Goal: Information Seeking & Learning: Find specific fact

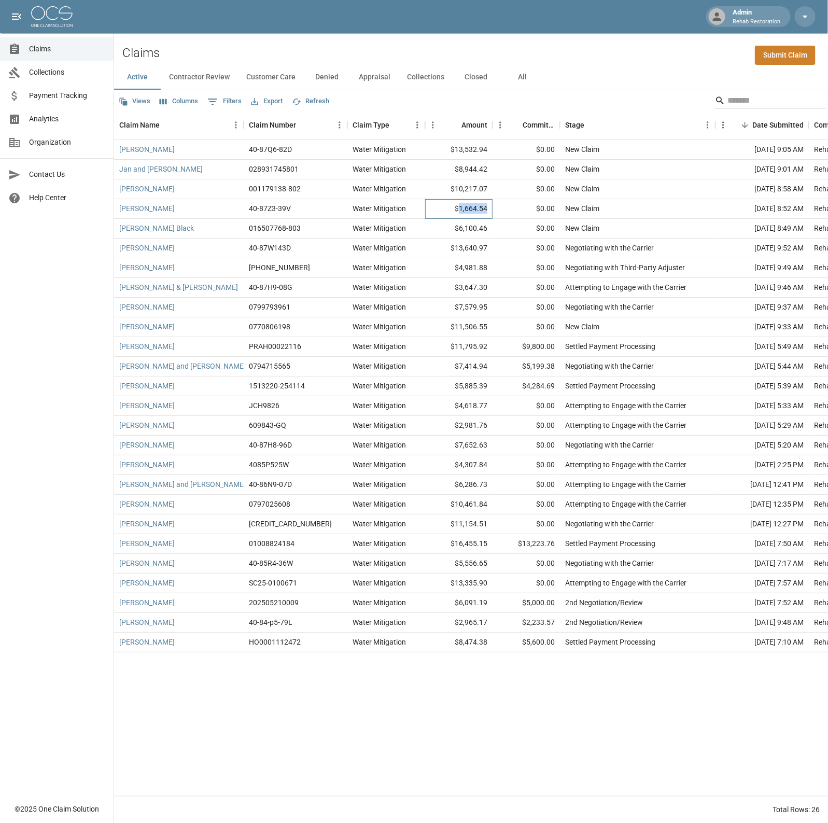
drag, startPoint x: 461, startPoint y: 208, endPoint x: 490, endPoint y: 209, distance: 29.6
click at [490, 209] on div "$1,664.54" at bounding box center [458, 209] width 67 height 20
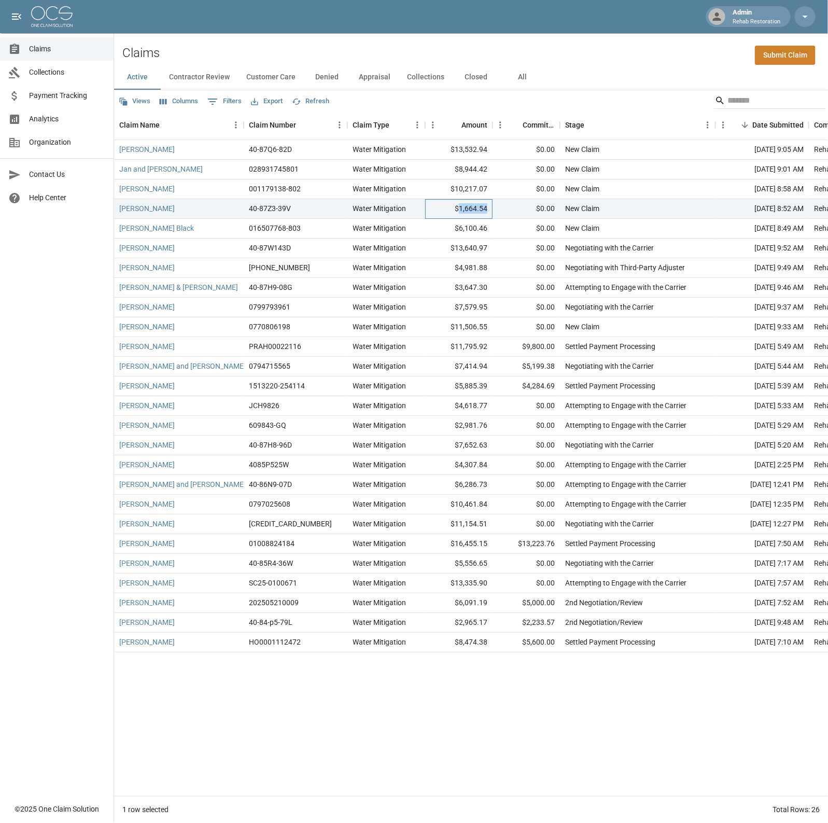
copy div "1,664.54"
drag, startPoint x: 460, startPoint y: 226, endPoint x: 488, endPoint y: 228, distance: 27.6
click at [488, 228] on div "$6,100.46" at bounding box center [458, 229] width 67 height 20
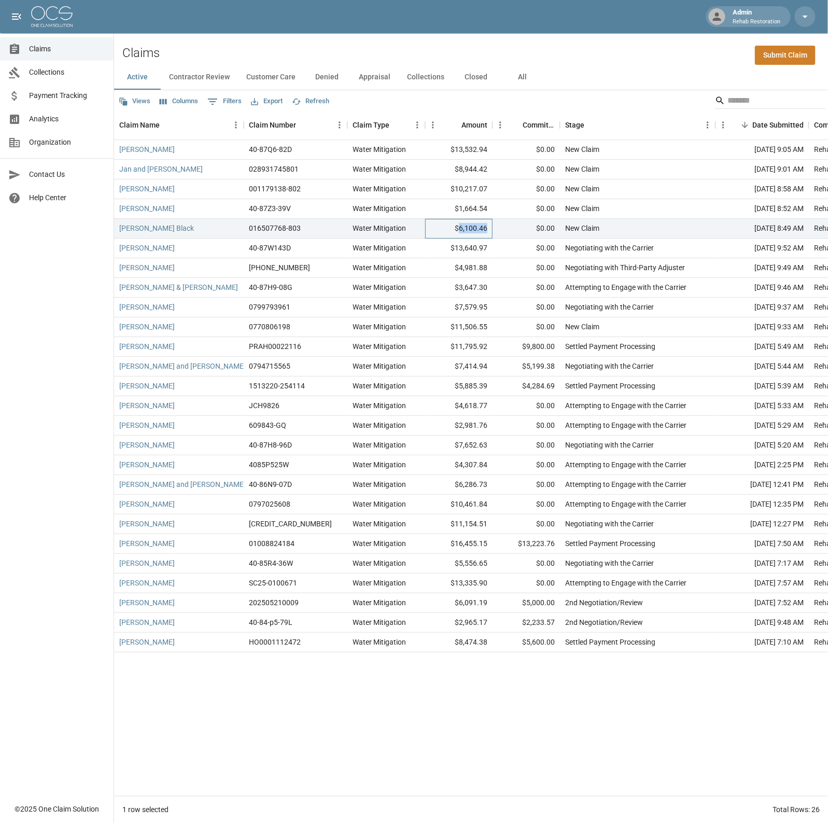
copy div "6,100.46"
click at [200, 188] on div "[PERSON_NAME]" at bounding box center [179, 189] width 130 height 20
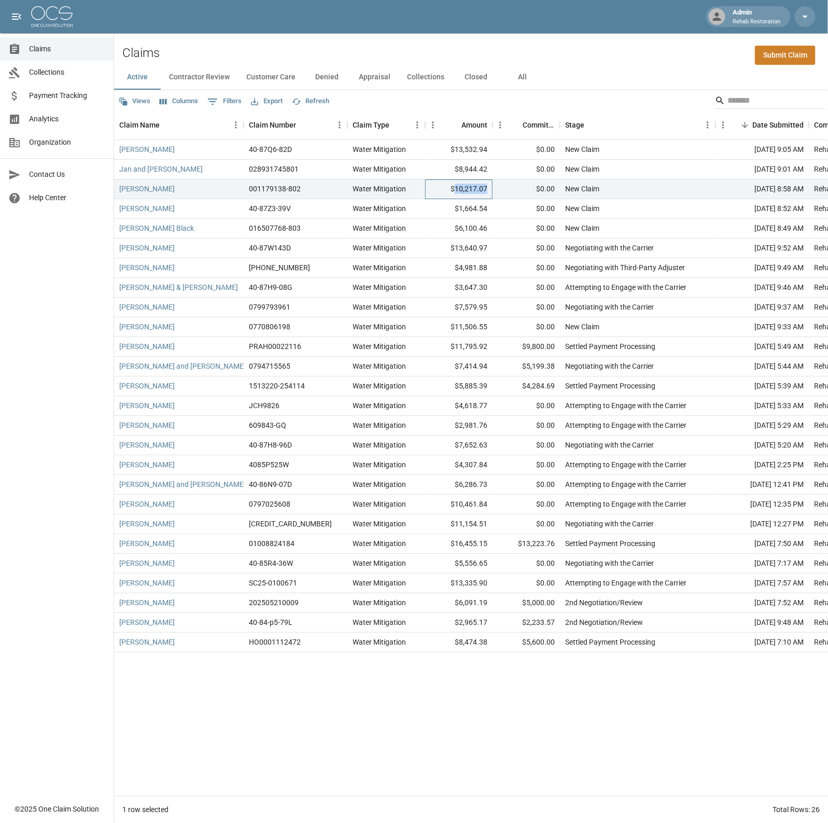
drag, startPoint x: 457, startPoint y: 188, endPoint x: 488, endPoint y: 188, distance: 31.1
click at [488, 188] on div "$10,217.07" at bounding box center [458, 189] width 67 height 20
copy div "10,217.07"
click at [210, 169] on div "Jan and [PERSON_NAME]" at bounding box center [179, 170] width 130 height 20
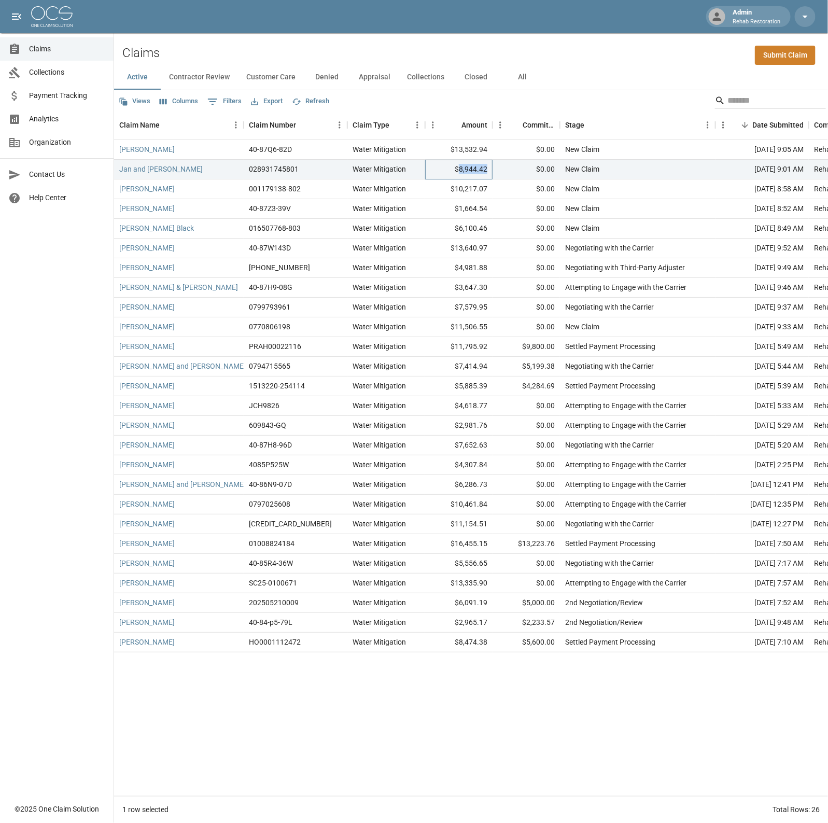
drag, startPoint x: 461, startPoint y: 170, endPoint x: 489, endPoint y: 170, distance: 28.0
click at [489, 170] on div "$8,944.42" at bounding box center [458, 170] width 67 height 20
copy div "8,944.42"
drag, startPoint x: 457, startPoint y: 148, endPoint x: 488, endPoint y: 150, distance: 31.8
click at [488, 150] on div "$13,532.94" at bounding box center [458, 150] width 67 height 20
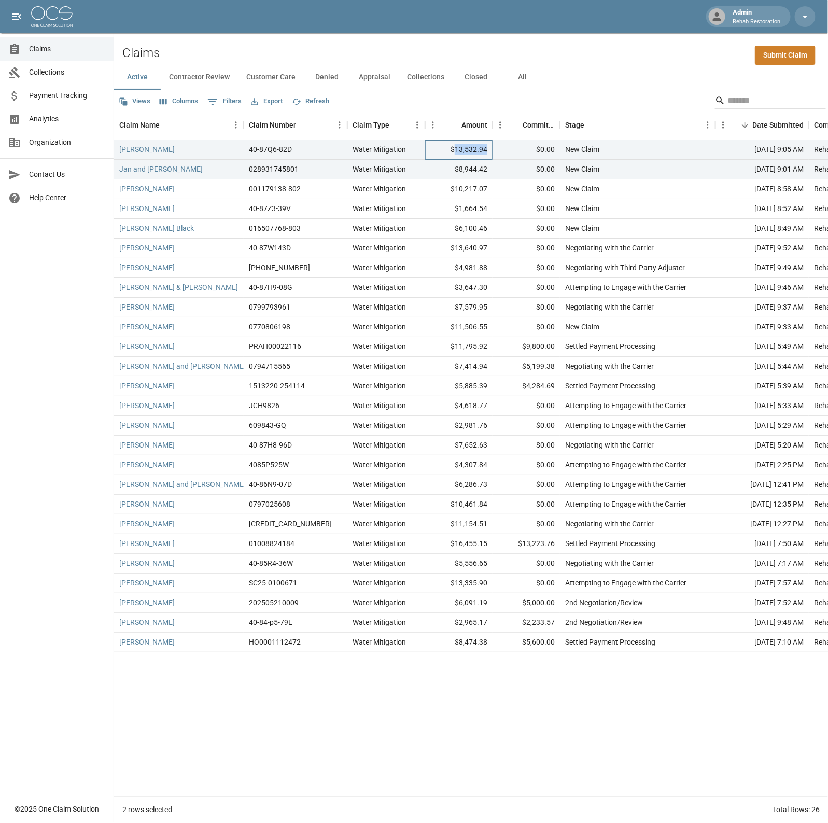
copy div "13,532.94"
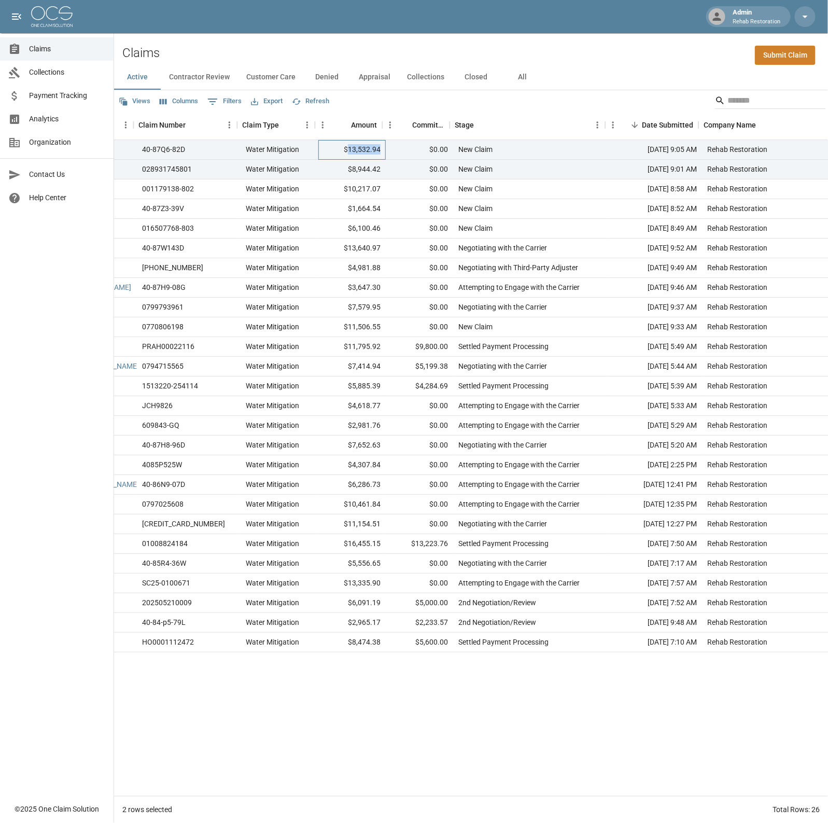
scroll to position [0, 110]
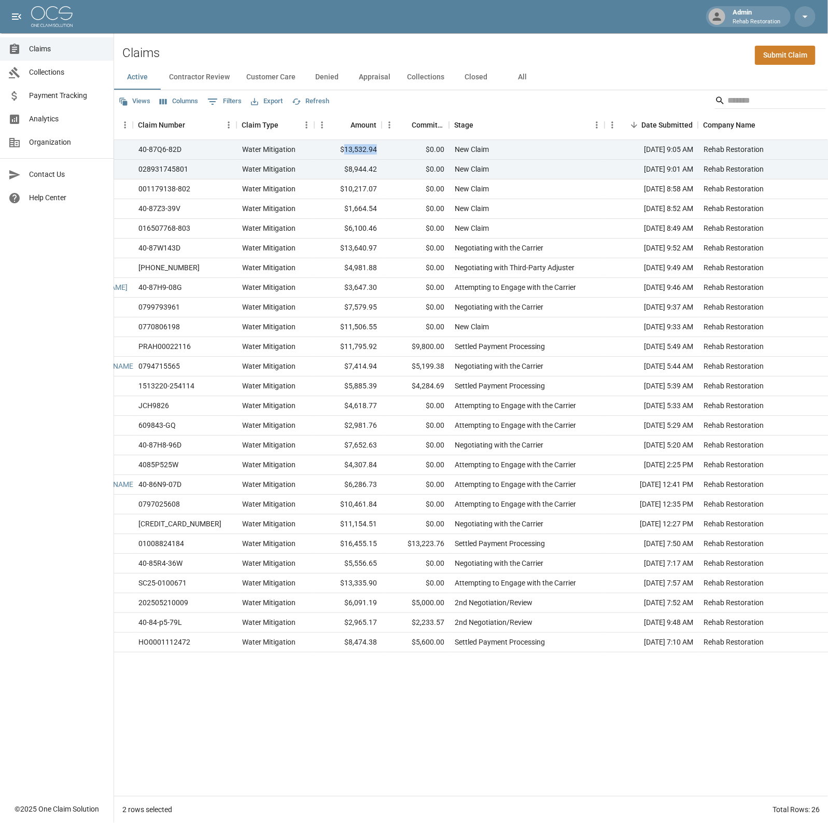
click at [172, 102] on button "Columns" at bounding box center [179, 101] width 44 height 16
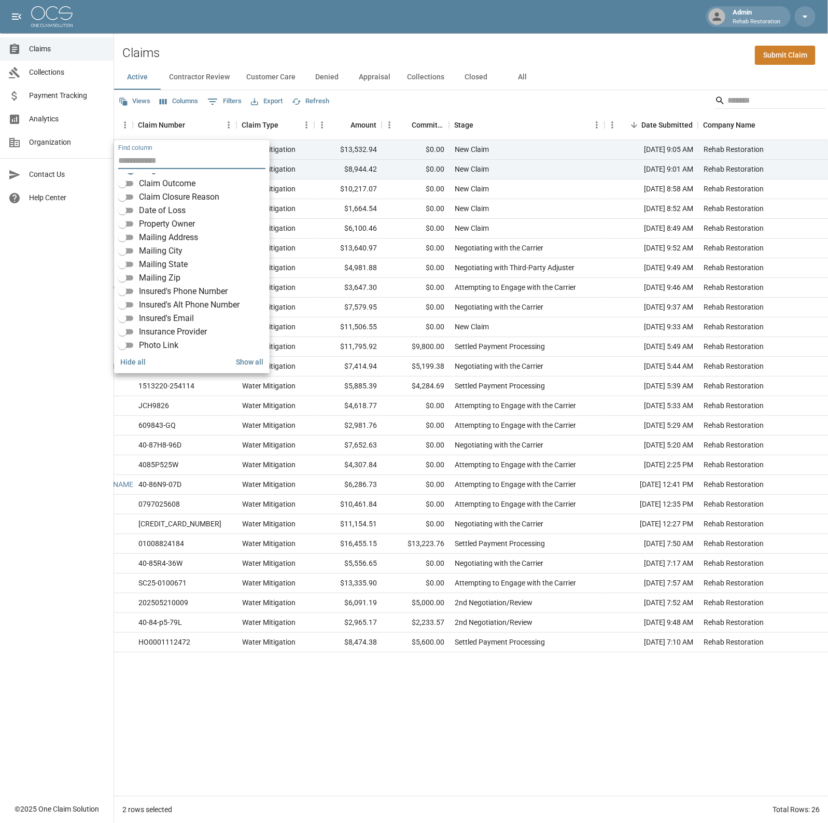
scroll to position [130, 0]
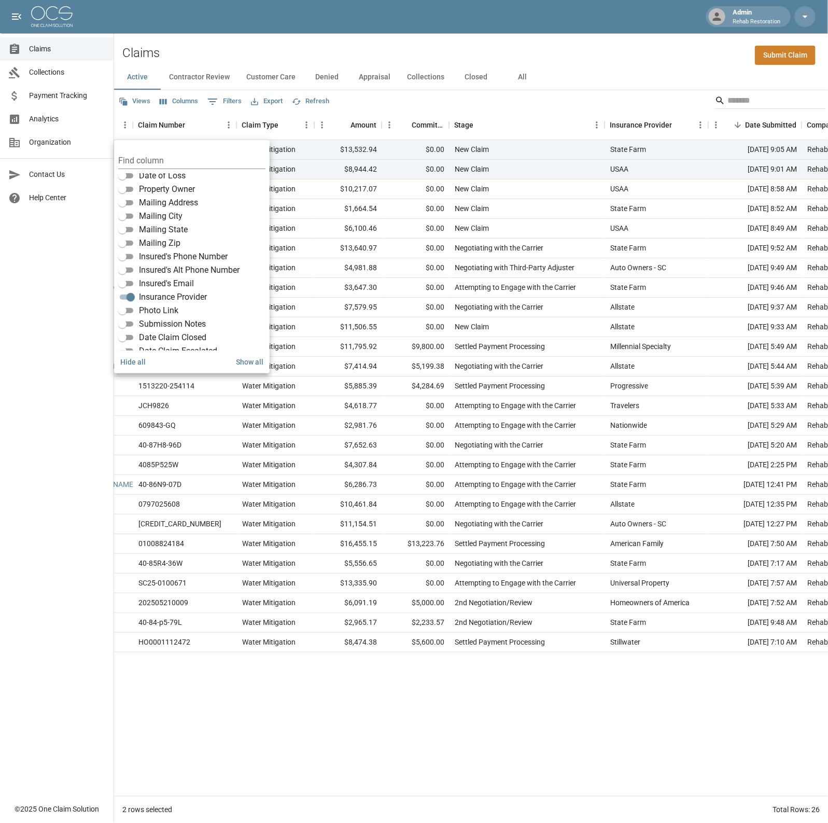
click at [655, 698] on div "[PERSON_NAME] 40-87Q6-82D Water Mitigation $13,532.94 $0.00 New Claim State Far…" at bounding box center [541, 468] width 1074 height 656
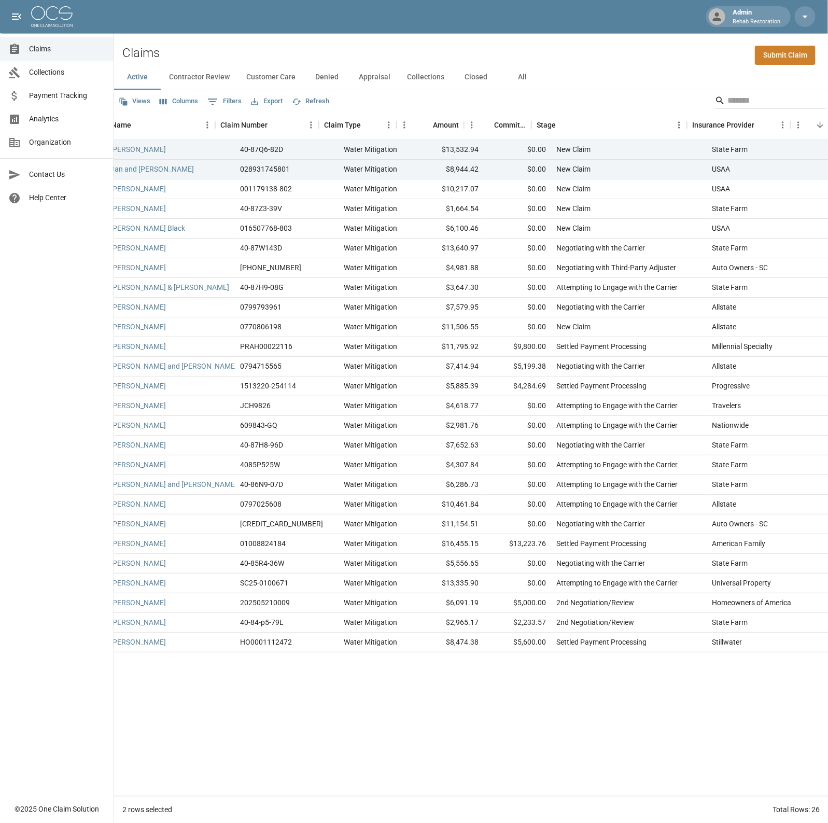
scroll to position [0, 0]
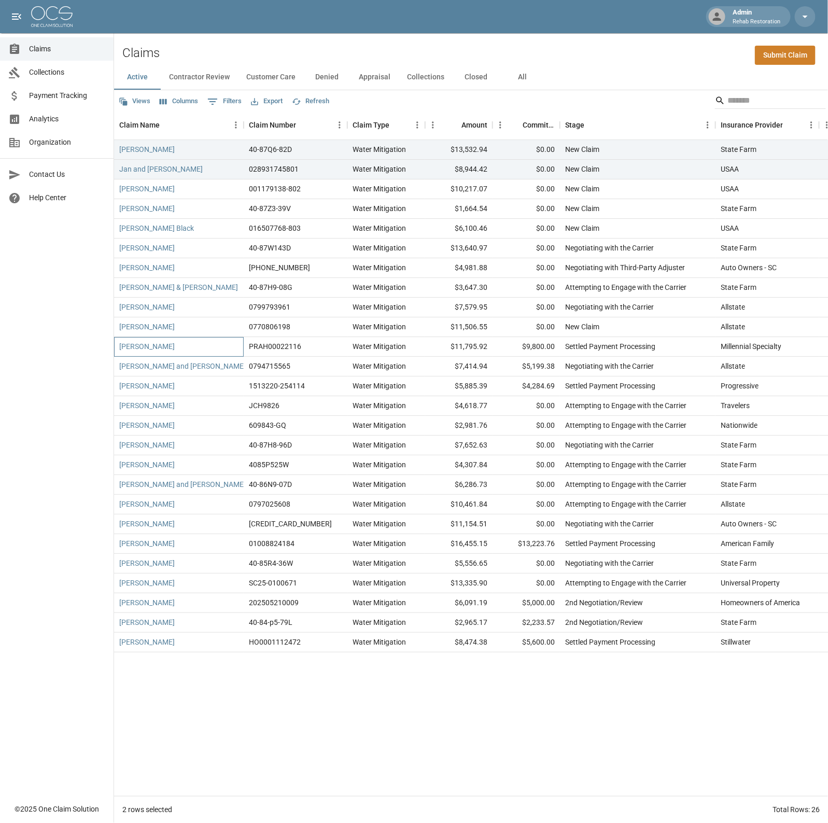
click at [190, 347] on div "[PERSON_NAME]" at bounding box center [179, 347] width 130 height 20
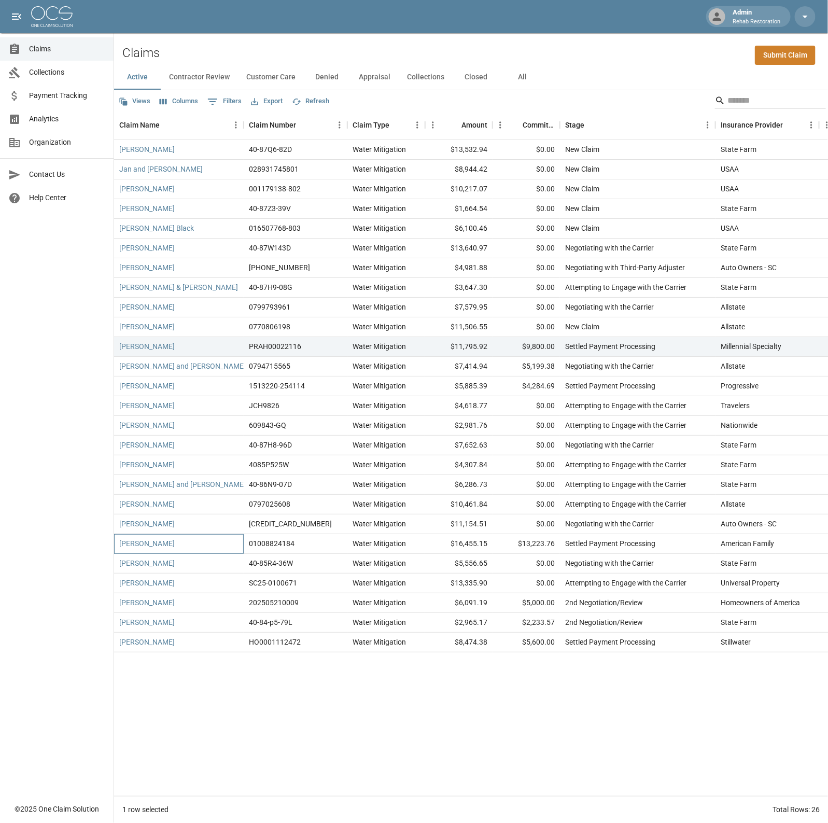
click at [202, 546] on div "[PERSON_NAME]" at bounding box center [179, 544] width 130 height 20
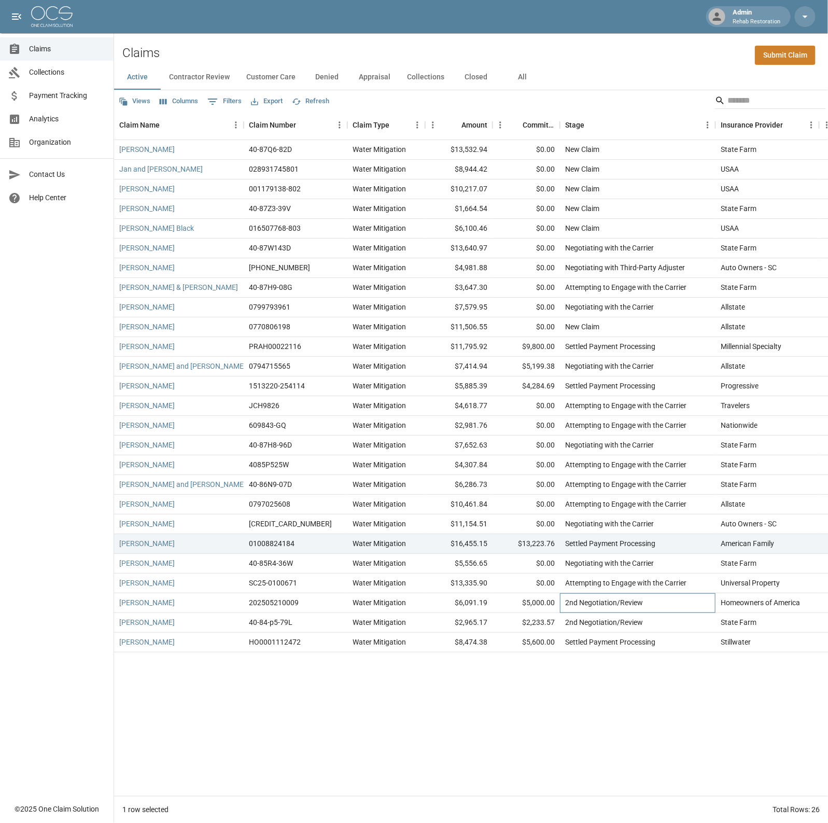
click at [649, 602] on div "2nd Negotiation/Review" at bounding box center [638, 603] width 156 height 20
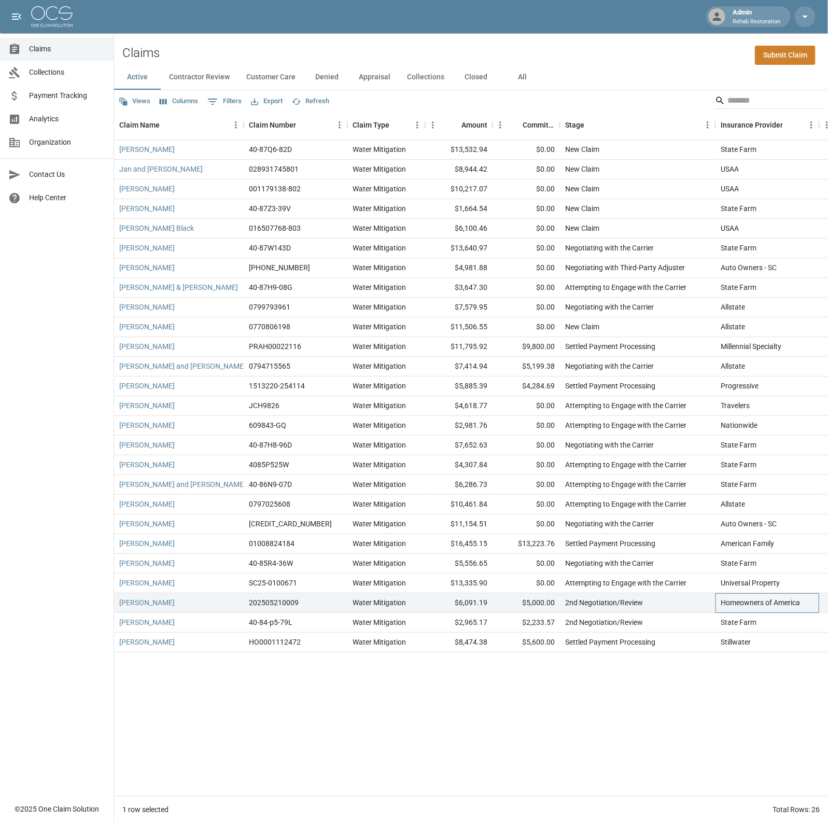
click at [738, 604] on div "Homeowners of America" at bounding box center [760, 603] width 79 height 10
click at [631, 598] on div "2nd Negotiation/Review" at bounding box center [604, 603] width 78 height 10
click at [662, 598] on div "2nd Negotiation/Review" at bounding box center [638, 603] width 156 height 20
click at [39, 270] on div "Claims Collections Payment Tracking Analytics Organization Contact Us Help Cent…" at bounding box center [57, 399] width 114 height 798
